Goal: Task Accomplishment & Management: Manage account settings

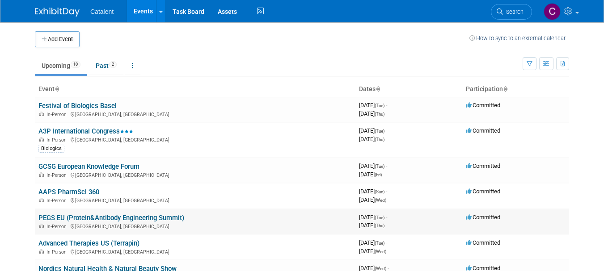
click at [81, 218] on link "PEGS EU (Protein&Antibody Engineering Summit)" at bounding box center [111, 218] width 146 height 8
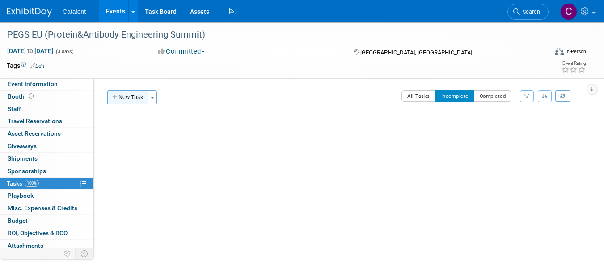
click at [125, 98] on button "New Task" at bounding box center [127, 97] width 41 height 14
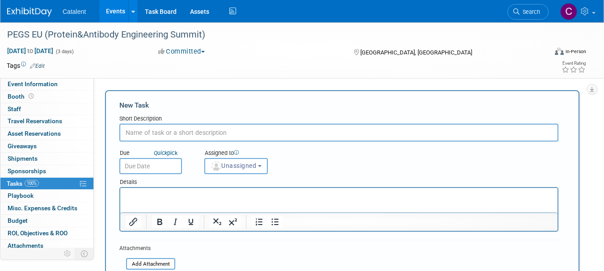
click at [184, 130] on input "text" at bounding box center [338, 133] width 439 height 18
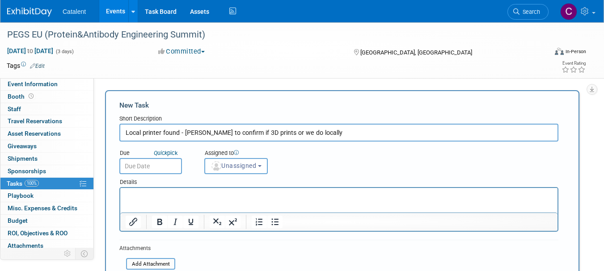
type input "Local printer found - Nicole to confirm if 3D prints or we do locally"
click at [158, 163] on input "text" at bounding box center [150, 166] width 63 height 16
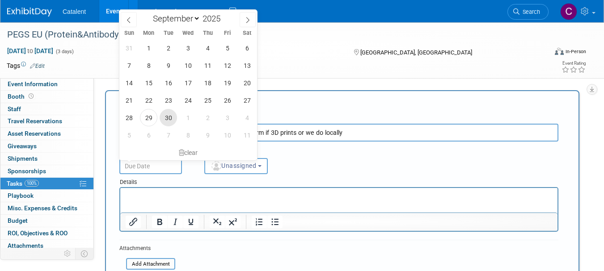
click at [166, 117] on span "30" at bounding box center [168, 117] width 17 height 17
type input "[DATE]"
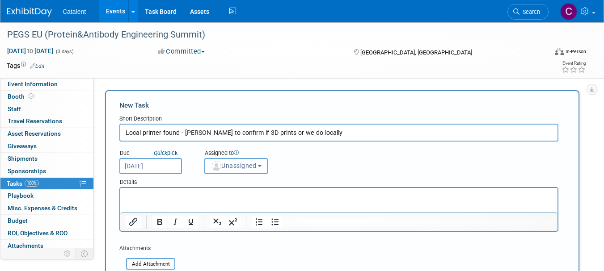
click at [247, 165] on span "Unassigned" at bounding box center [234, 165] width 46 height 7
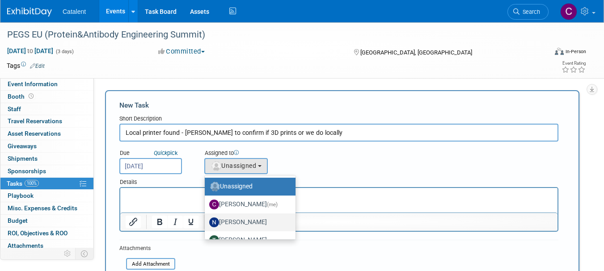
click at [246, 222] on label "[PERSON_NAME]" at bounding box center [247, 223] width 77 height 14
click at [206, 222] on input "[PERSON_NAME]" at bounding box center [203, 222] width 6 height 6
select select "02d4bfa8-3b27-41d6-9684-f5788393f352"
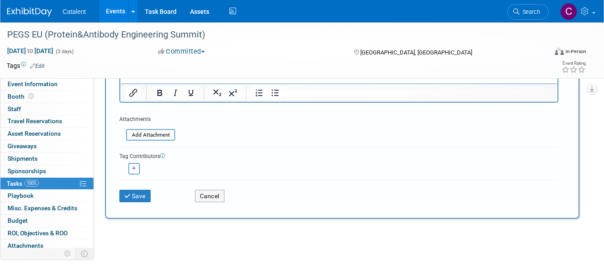
scroll to position [134, 0]
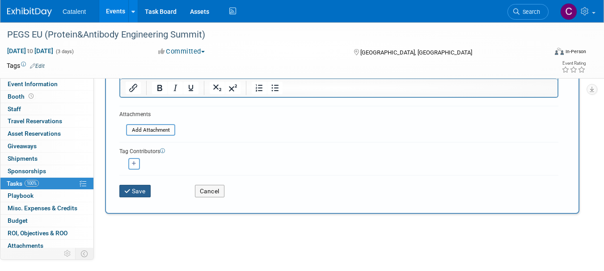
click at [145, 191] on button "Save" at bounding box center [134, 191] width 31 height 13
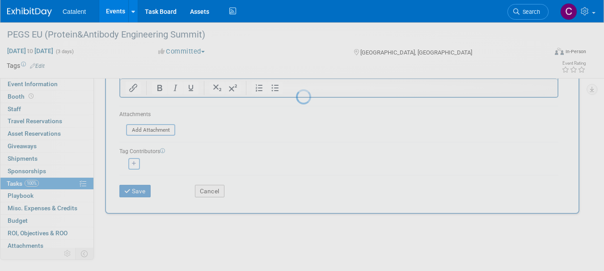
scroll to position [11, 0]
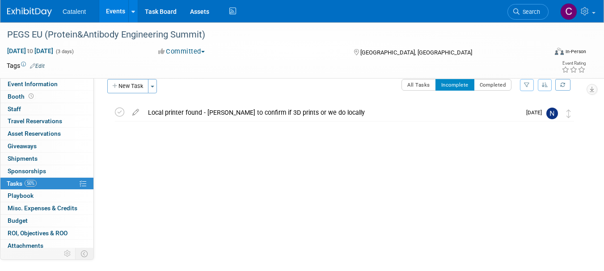
drag, startPoint x: 127, startPoint y: 83, endPoint x: 146, endPoint y: 106, distance: 29.8
click at [127, 84] on button "New Task" at bounding box center [127, 86] width 41 height 14
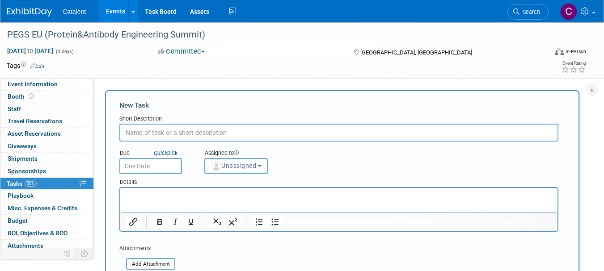
scroll to position [0, 0]
type input "Submit company logo"
click at [219, 166] on img "button" at bounding box center [217, 166] width 10 height 10
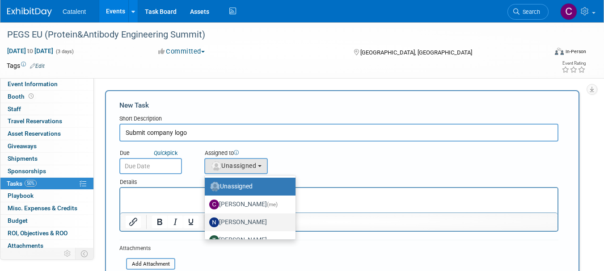
click at [229, 221] on label "[PERSON_NAME]" at bounding box center [247, 223] width 77 height 14
click at [206, 221] on input "[PERSON_NAME]" at bounding box center [203, 222] width 6 height 6
select select "02d4bfa8-3b27-41d6-9684-f5788393f352"
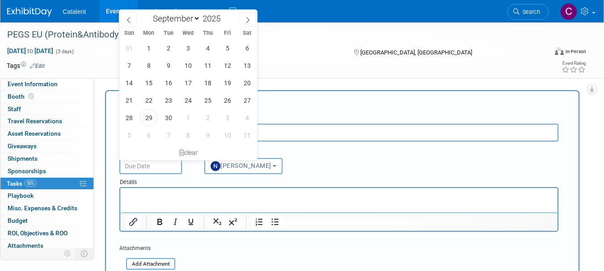
click at [167, 171] on input "text" at bounding box center [150, 166] width 63 height 16
click at [248, 18] on icon at bounding box center [248, 20] width 6 height 6
select select "9"
click at [185, 81] on span "15" at bounding box center [187, 82] width 17 height 17
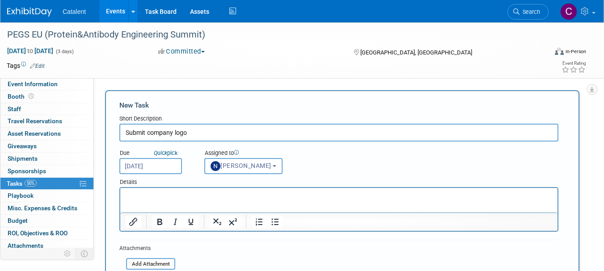
click at [153, 164] on input "Oct 15, 2025" at bounding box center [150, 166] width 63 height 16
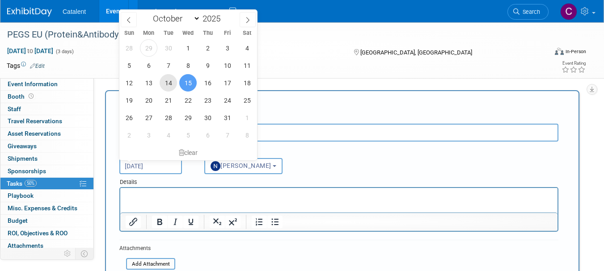
click at [168, 81] on span "14" at bounding box center [168, 82] width 17 height 17
type input "Oct 14, 2025"
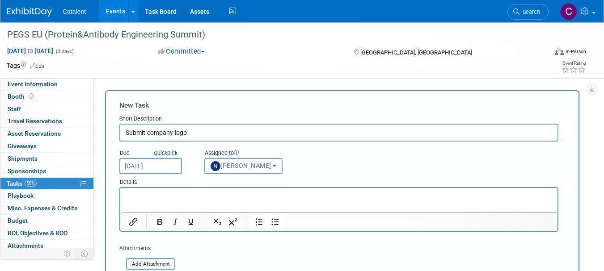
click at [203, 135] on input "Submit company logo" at bounding box center [338, 133] width 439 height 18
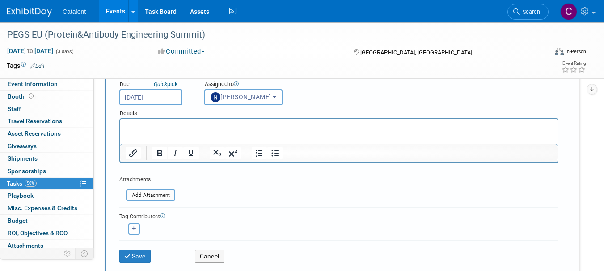
scroll to position [134, 0]
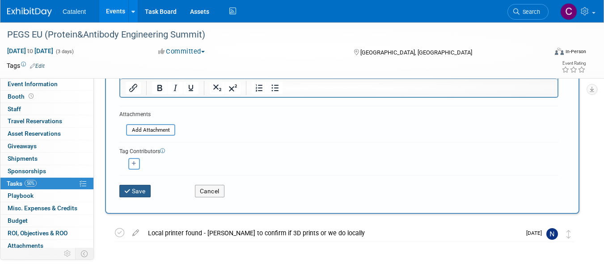
type input "Submit company logo -by 15 Oct"
click at [143, 191] on button "Save" at bounding box center [134, 191] width 31 height 13
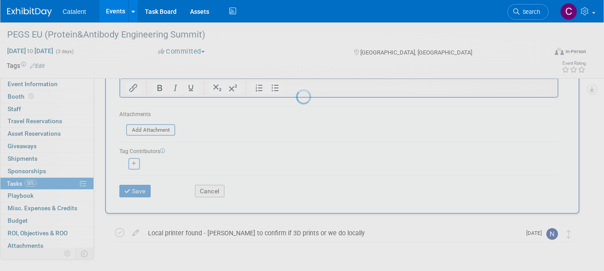
scroll to position [11, 0]
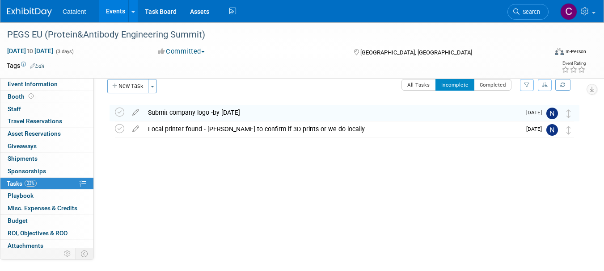
click at [187, 111] on div "Submit company logo -by 15 Oct" at bounding box center [333, 112] width 378 height 15
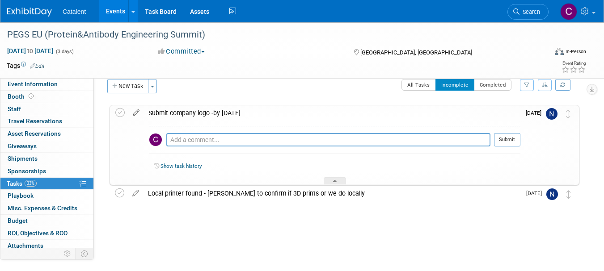
click at [135, 113] on icon at bounding box center [136, 111] width 16 height 11
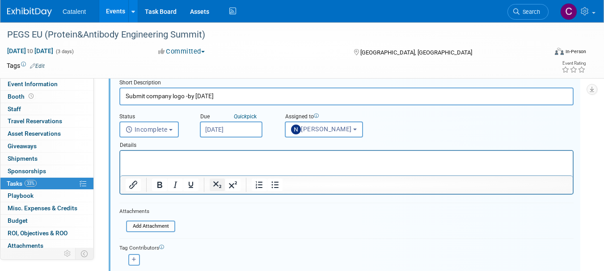
scroll to position [45, 0]
click at [218, 159] on p "Rich Text Area. Press ALT-0 for help." at bounding box center [347, 158] width 442 height 8
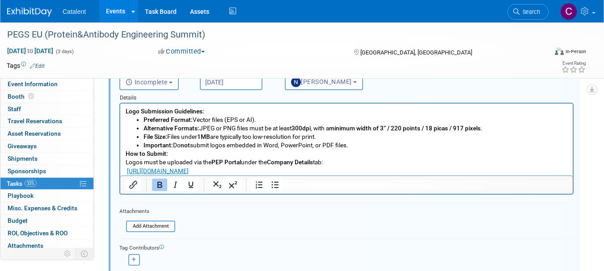
scroll to position [134, 0]
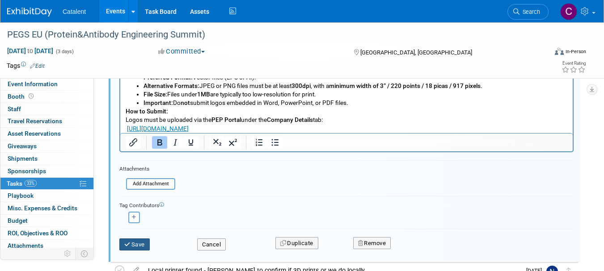
drag, startPoint x: 130, startPoint y: 246, endPoint x: 204, endPoint y: 188, distance: 93.6
click at [133, 245] on button "Save" at bounding box center [134, 245] width 30 height 13
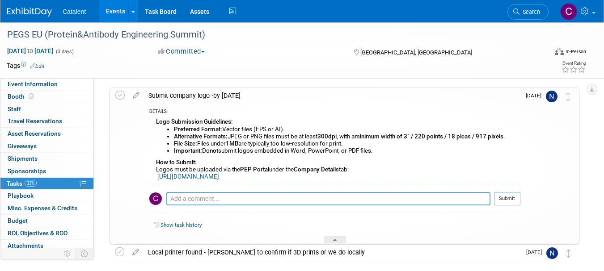
scroll to position [0, 0]
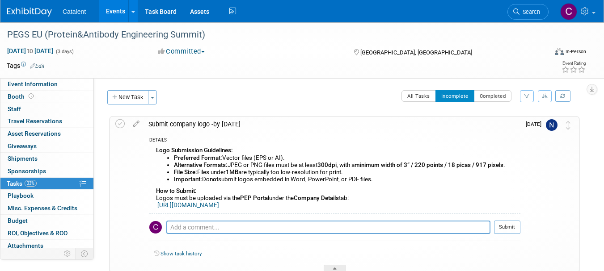
click at [31, 181] on span "33%" at bounding box center [31, 183] width 12 height 7
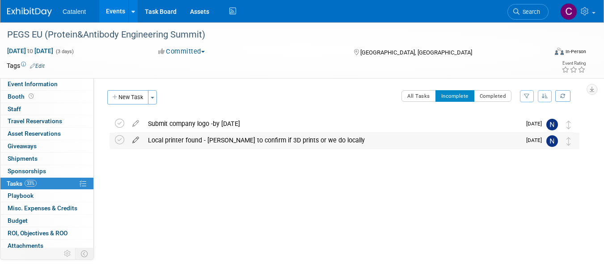
click at [133, 138] on icon at bounding box center [136, 138] width 16 height 11
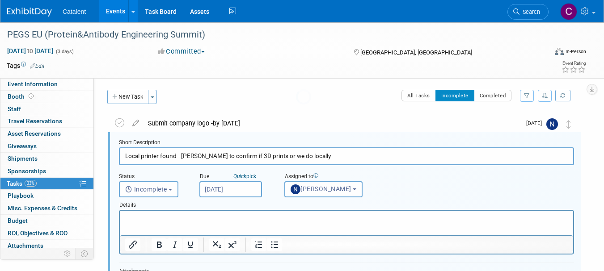
scroll to position [2, 0]
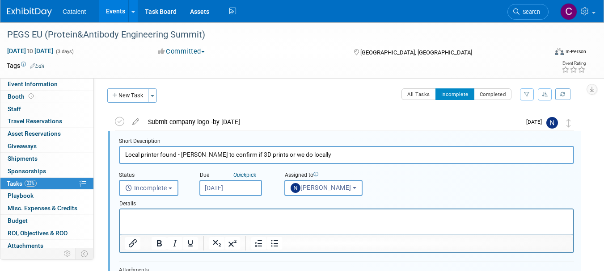
click at [156, 151] on input "Local printer found - Nicole to confirm if 3D prints or we do locally" at bounding box center [346, 154] width 455 height 17
paste input "6-8 scheduled meetings with top prospects"
type input "6-8 scheduled meetings with top prospects"
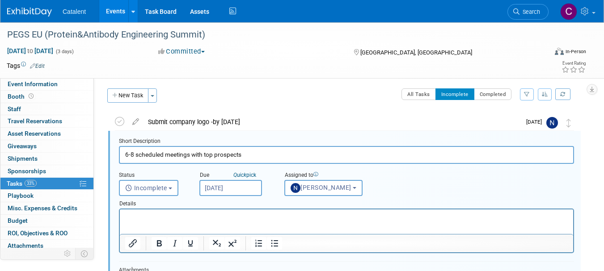
click at [205, 212] on html at bounding box center [347, 216] width 454 height 12
click at [206, 218] on p "Grace Dolan will coordinate - 4 weeks prior to event" at bounding box center [346, 217] width 443 height 8
click at [202, 215] on p "Grace Dolan will coordinate - 4 weeks prior to event" at bounding box center [346, 217] width 443 height 8
click at [239, 187] on input "[DATE]" at bounding box center [230, 188] width 63 height 16
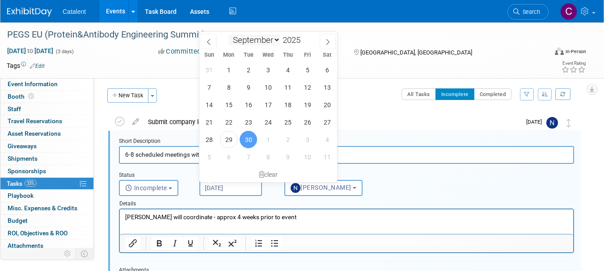
click at [278, 40] on select "January February March April May June July August September October November De…" at bounding box center [254, 39] width 51 height 11
click at [229, 34] on select "January February March April May June July August September October November De…" at bounding box center [254, 39] width 51 height 11
click at [276, 38] on select "January February March April May June July August September October November De…" at bounding box center [254, 39] width 51 height 11
select select "9"
click at [229, 34] on select "January February March April May June July August September October November De…" at bounding box center [254, 39] width 51 height 11
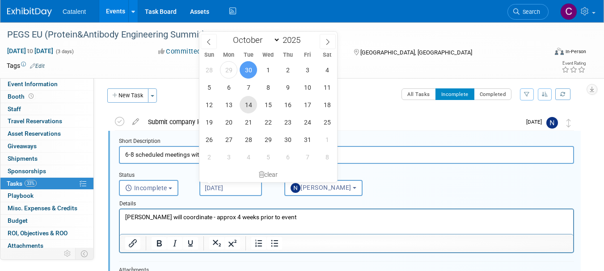
click at [249, 106] on span "14" at bounding box center [248, 104] width 17 height 17
type input "Oct 14, 2025"
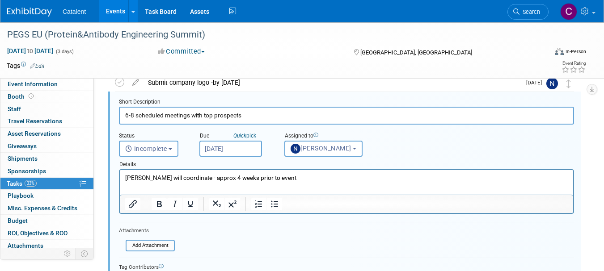
scroll to position [0, 0]
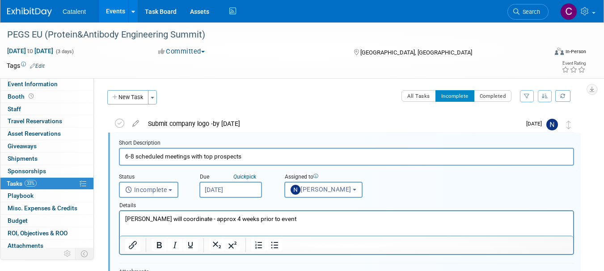
click at [255, 157] on input "6-8 scheduled meetings with top prospects" at bounding box center [346, 156] width 455 height 17
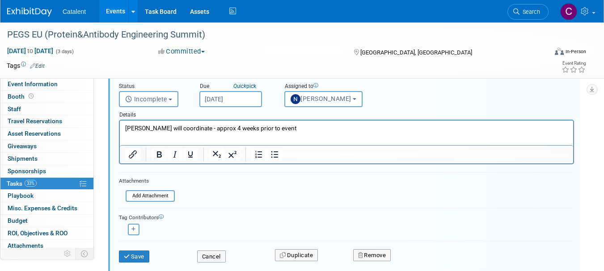
scroll to position [134, 0]
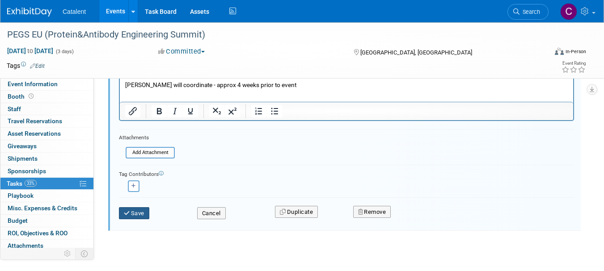
type input "6-8 scheduled meetings with top prospects to schedule"
click at [140, 210] on button "Save" at bounding box center [134, 214] width 30 height 13
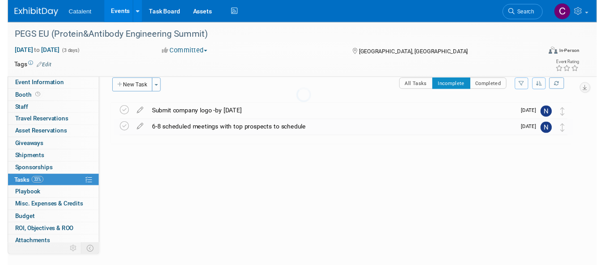
scroll to position [11, 0]
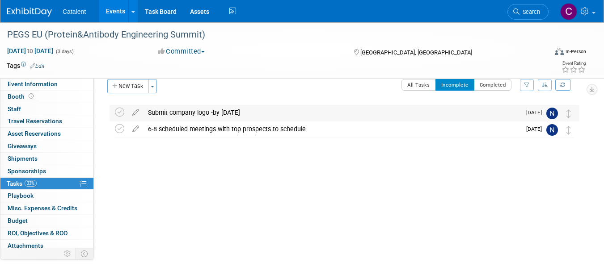
click at [202, 112] on div "Submit company logo -by 15 Oct" at bounding box center [333, 112] width 378 height 15
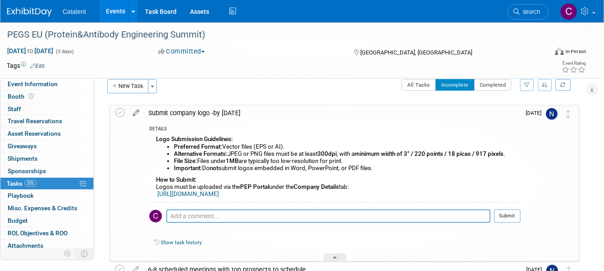
click at [135, 111] on icon at bounding box center [136, 111] width 16 height 11
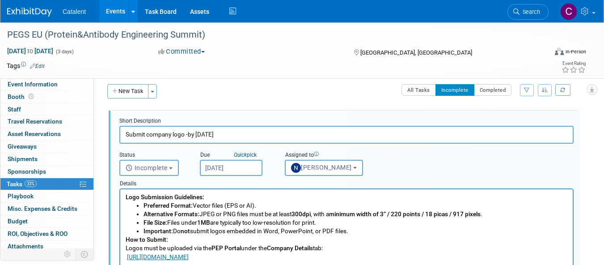
scroll to position [0, 0]
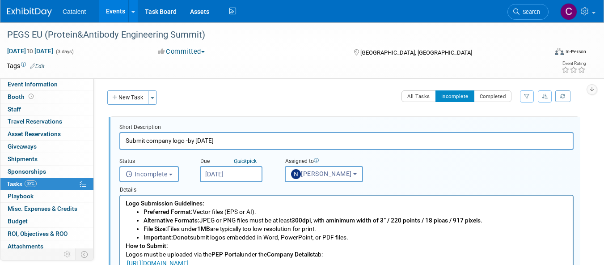
drag, startPoint x: 145, startPoint y: 138, endPoint x: 167, endPoint y: 138, distance: 21.9
click at [145, 138] on input "Submit company logo -by 15 Oct" at bounding box center [346, 140] width 454 height 17
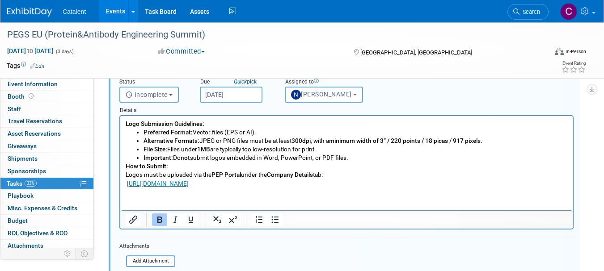
scroll to position [89, 0]
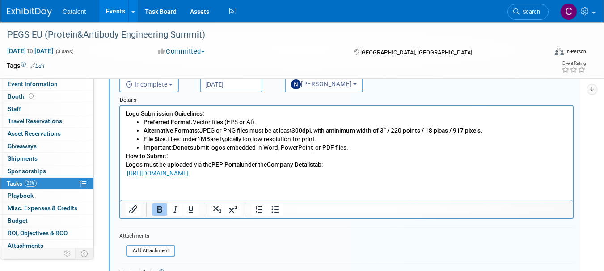
type input "Submit/check company logo -by 15 Oct"
click at [141, 178] on html "Logo Submission Guidelines: Preferred Format: Vector files (EPS or AI). Alterna…" at bounding box center [346, 142] width 453 height 72
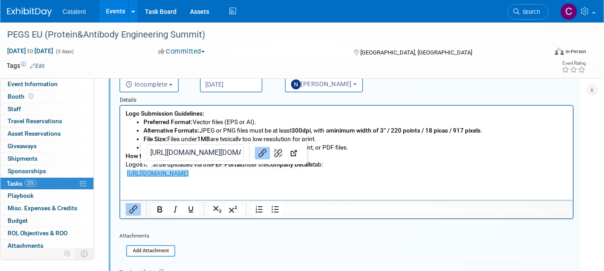
click at [225, 170] on p "How to Submit: Logos must be uploaded via the PEP Portal under the Company Deta…" at bounding box center [347, 164] width 442 height 25
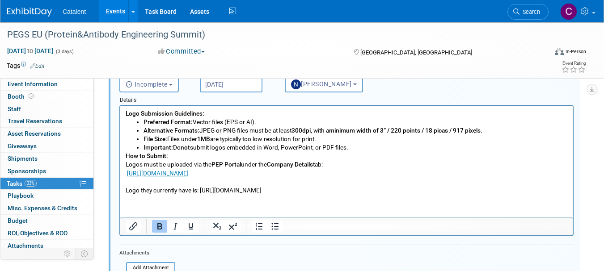
click at [212, 174] on p "How to Submit: Logos must be uploaded via the PEP Portal under the Company Deta…" at bounding box center [347, 164] width 442 height 25
drag, startPoint x: 251, startPoint y: 192, endPoint x: 344, endPoint y: 363, distance: 194.5
click at [251, 192] on p "Logo they currently have is: https://spex-cii.com/" at bounding box center [347, 191] width 442 height 8
click at [253, 195] on html "Logo Submission Guidelines: Preferred Format: Vector files (EPS or AI). Alterna…" at bounding box center [346, 150] width 453 height 89
drag, startPoint x: 255, startPoint y: 189, endPoint x: 200, endPoint y: 189, distance: 54.6
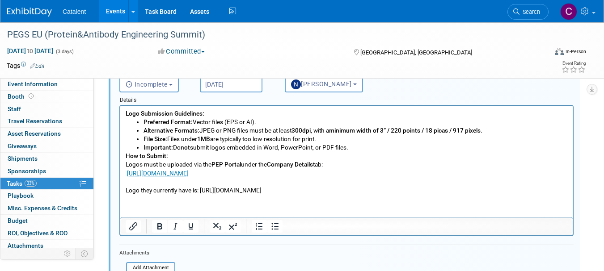
click at [200, 189] on p "Logo they currently have is: https://spex-cii.com/" at bounding box center [347, 191] width 442 height 8
click at [267, 194] on p "Logo they currently have is: https://spex-cii.com/" at bounding box center [347, 191] width 442 height 8
drag, startPoint x: 268, startPoint y: 189, endPoint x: 198, endPoint y: 191, distance: 69.8
click at [198, 191] on p "Logo they currently have is: https://spex-cii.com/" at bounding box center [347, 191] width 442 height 8
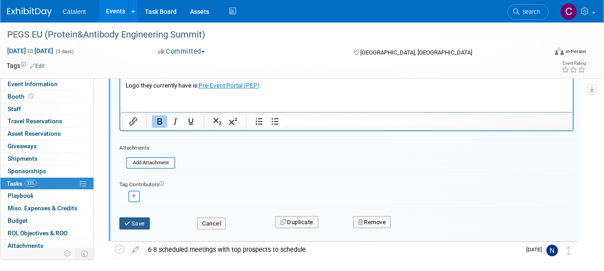
scroll to position [224, 0]
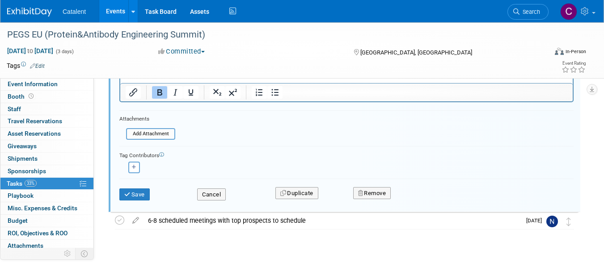
click at [128, 187] on div "Save" at bounding box center [152, 192] width 78 height 18
click at [132, 194] on button "Save" at bounding box center [134, 195] width 30 height 13
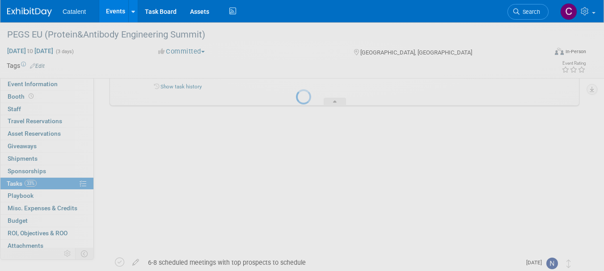
scroll to position [88, 0]
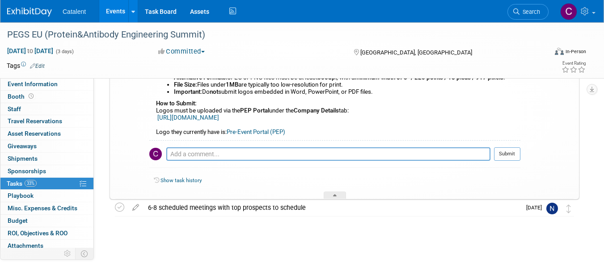
click at [30, 9] on img at bounding box center [29, 12] width 45 height 9
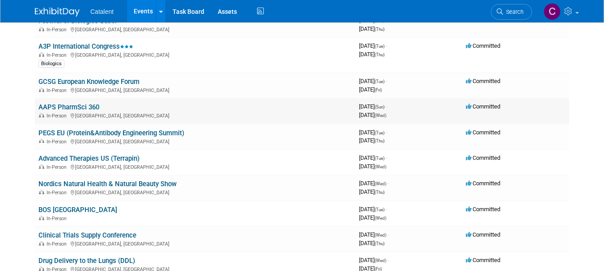
scroll to position [134, 0]
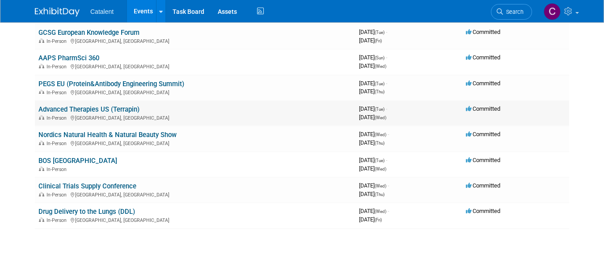
click at [98, 108] on link "Advanced Therapies US (Terrapin)" at bounding box center [88, 110] width 101 height 8
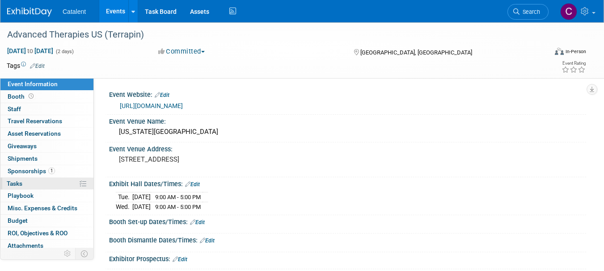
click at [19, 181] on span "Tasks 0%" at bounding box center [15, 183] width 16 height 7
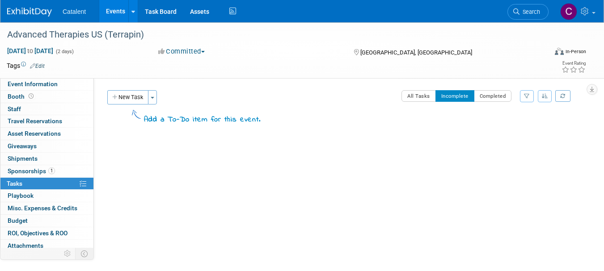
click at [28, 9] on img at bounding box center [29, 12] width 45 height 9
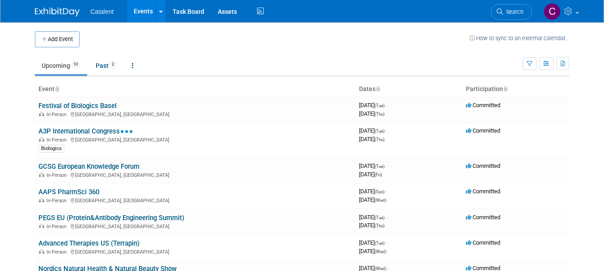
click at [61, 9] on img at bounding box center [57, 12] width 45 height 9
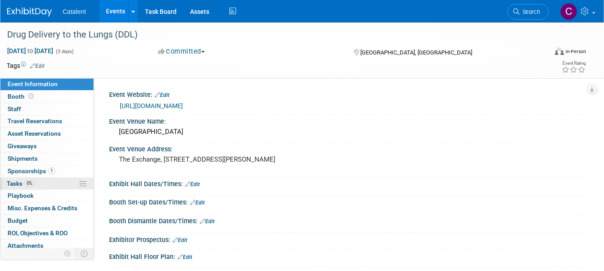
click at [25, 184] on span "Tasks 0%" at bounding box center [21, 183] width 28 height 7
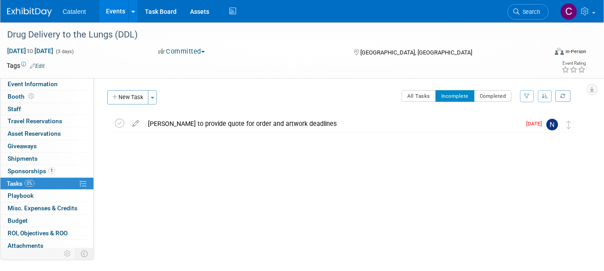
drag, startPoint x: 134, startPoint y: 95, endPoint x: 211, endPoint y: 102, distance: 77.2
click at [134, 95] on button "New Task" at bounding box center [127, 97] width 41 height 14
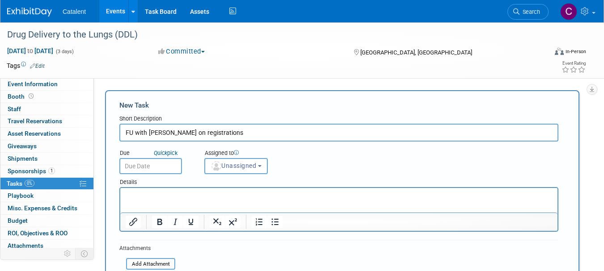
type input "FU with Stephanie Farraldo on registrations"
click at [166, 162] on input "text" at bounding box center [150, 166] width 63 height 16
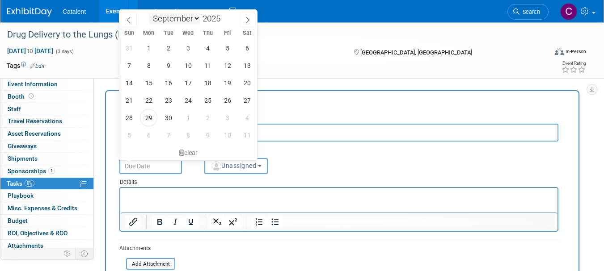
click at [195, 16] on select "January February March April May June July August September October November De…" at bounding box center [174, 18] width 51 height 11
select select "9"
click at [149, 13] on select "January February March April May June July August September October November De…" at bounding box center [174, 18] width 51 height 11
click at [130, 81] on span "12" at bounding box center [128, 82] width 17 height 17
type input "Oct 12, 2025"
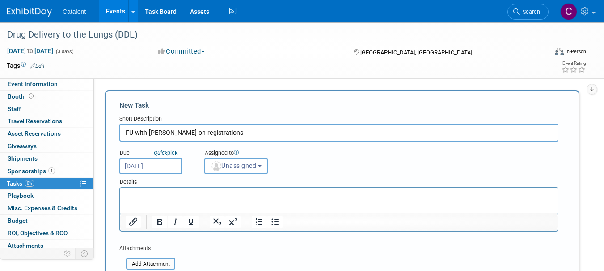
click at [153, 196] on p "Rich Text Area. Press ALT-0 for help." at bounding box center [339, 196] width 427 height 9
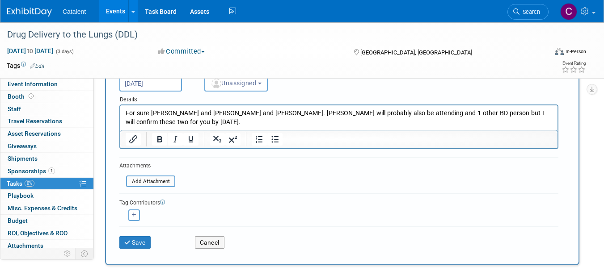
scroll to position [89, 0]
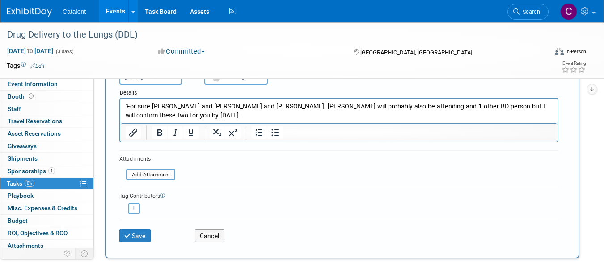
click at [186, 114] on p "'For sure Carolyn Berg and Alan Watts and David Wilcox. Matt Owen will probably…" at bounding box center [339, 111] width 427 height 18
click at [140, 236] on button "Save" at bounding box center [134, 236] width 31 height 13
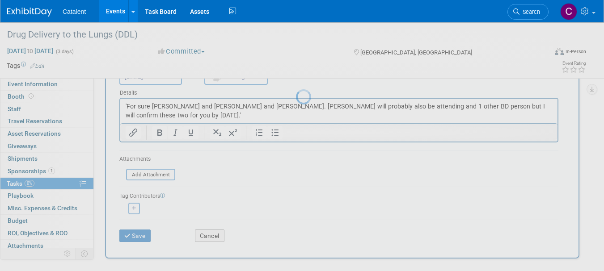
scroll to position [11, 0]
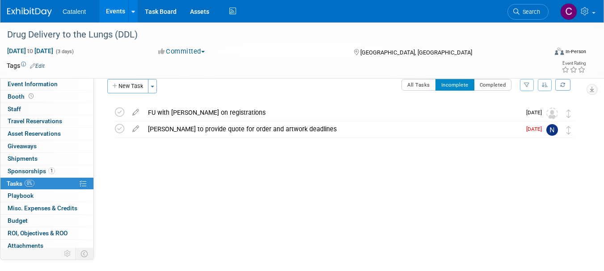
click at [37, 12] on img at bounding box center [29, 12] width 45 height 9
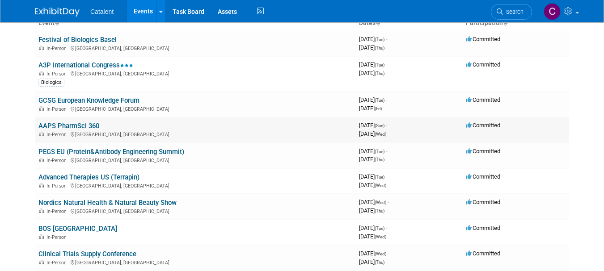
scroll to position [108, 0]
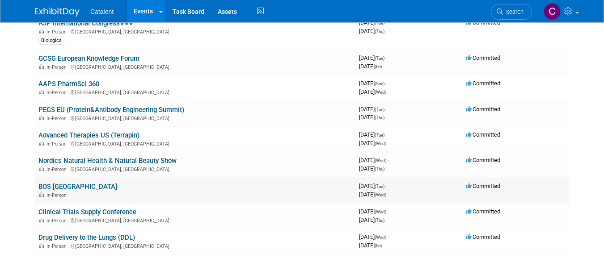
click at [73, 185] on link "BOS [GEOGRAPHIC_DATA]" at bounding box center [77, 187] width 79 height 8
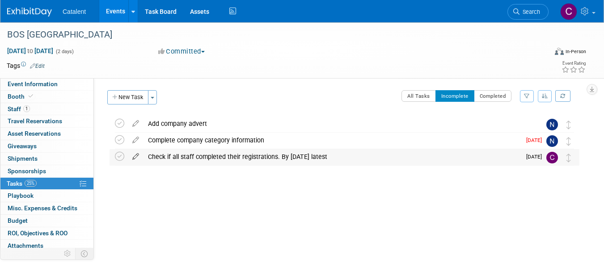
click at [136, 157] on icon at bounding box center [136, 154] width 16 height 11
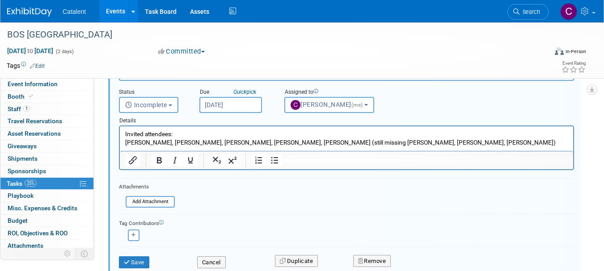
scroll to position [165, 0]
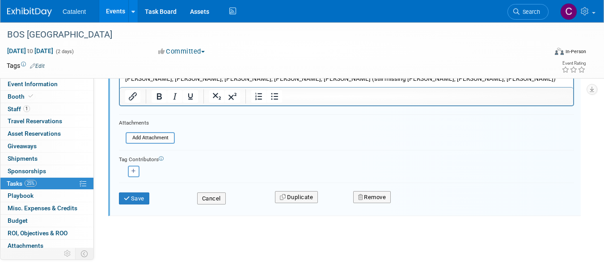
type input "Check if all staff completed their registrations. By [DATE] latest - FU sent 20…"
click at [139, 194] on button "Save" at bounding box center [134, 199] width 30 height 13
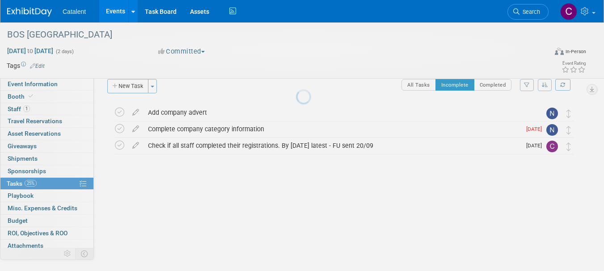
scroll to position [11, 0]
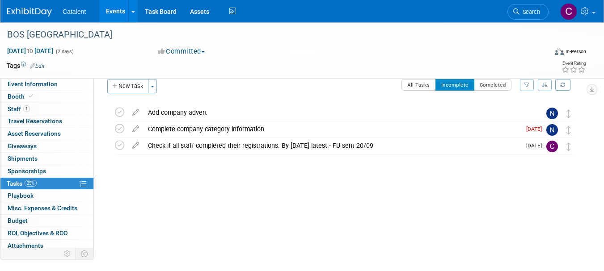
click at [18, 9] on img at bounding box center [29, 12] width 45 height 9
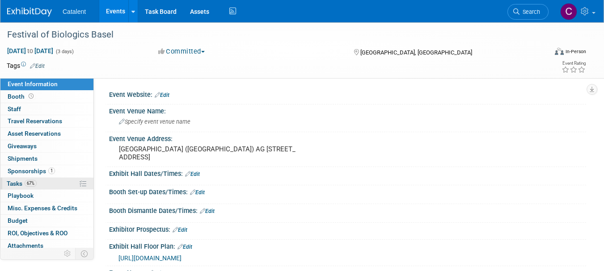
click at [19, 182] on span "Tasks 67%" at bounding box center [22, 183] width 30 height 7
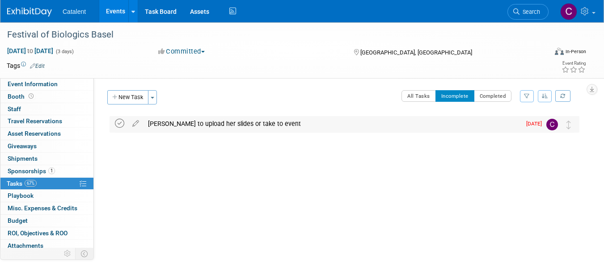
click at [118, 124] on icon at bounding box center [119, 123] width 9 height 9
